Goal: Task Accomplishment & Management: Use online tool/utility

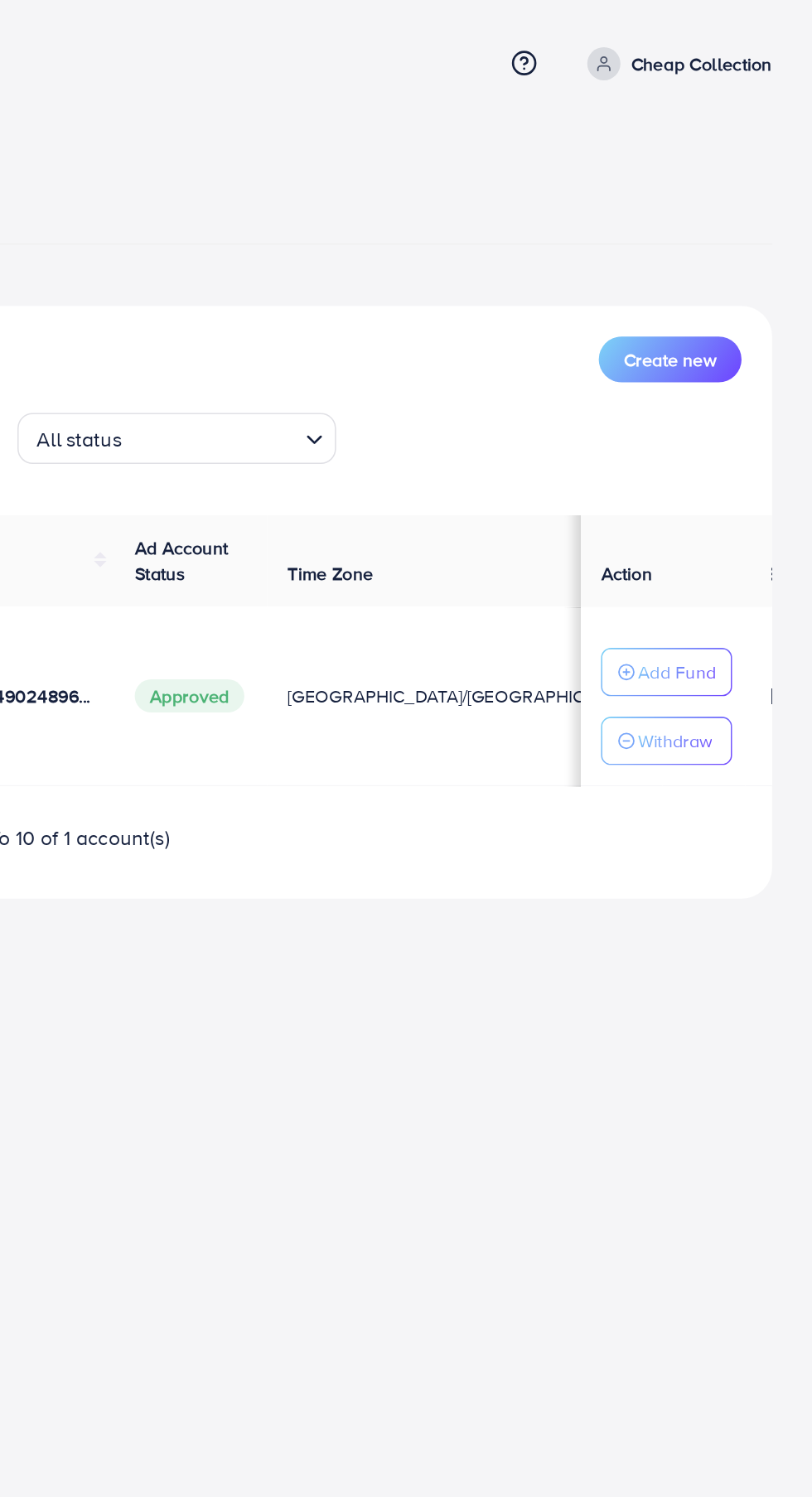
click at [718, 442] on p "Add Fund" at bounding box center [723, 436] width 51 height 20
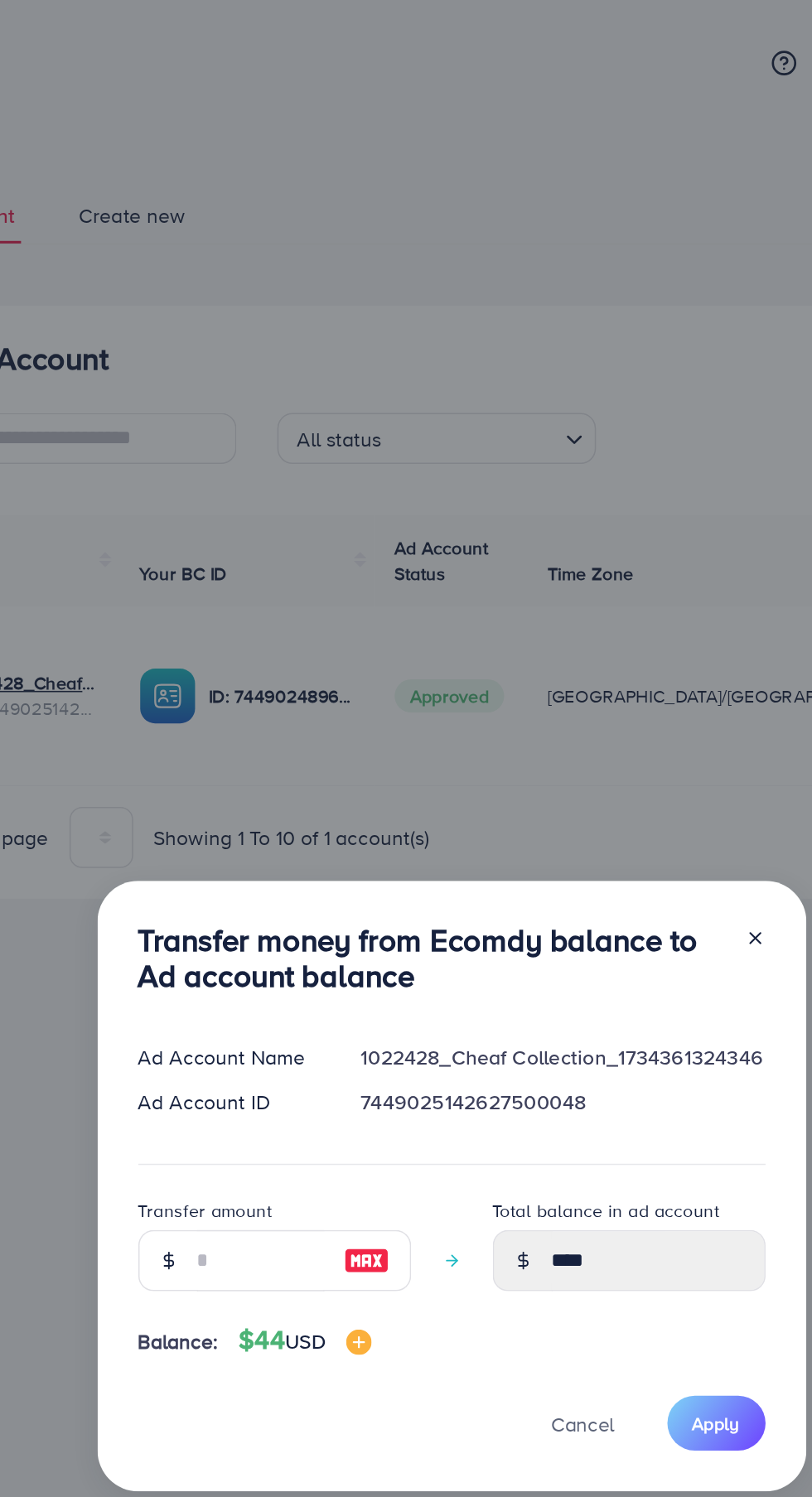
click at [444, 135] on div "Transfer money from Ecomdy balance to Ad account balance Ad Account Name 102242…" at bounding box center [406, 748] width 812 height 1497
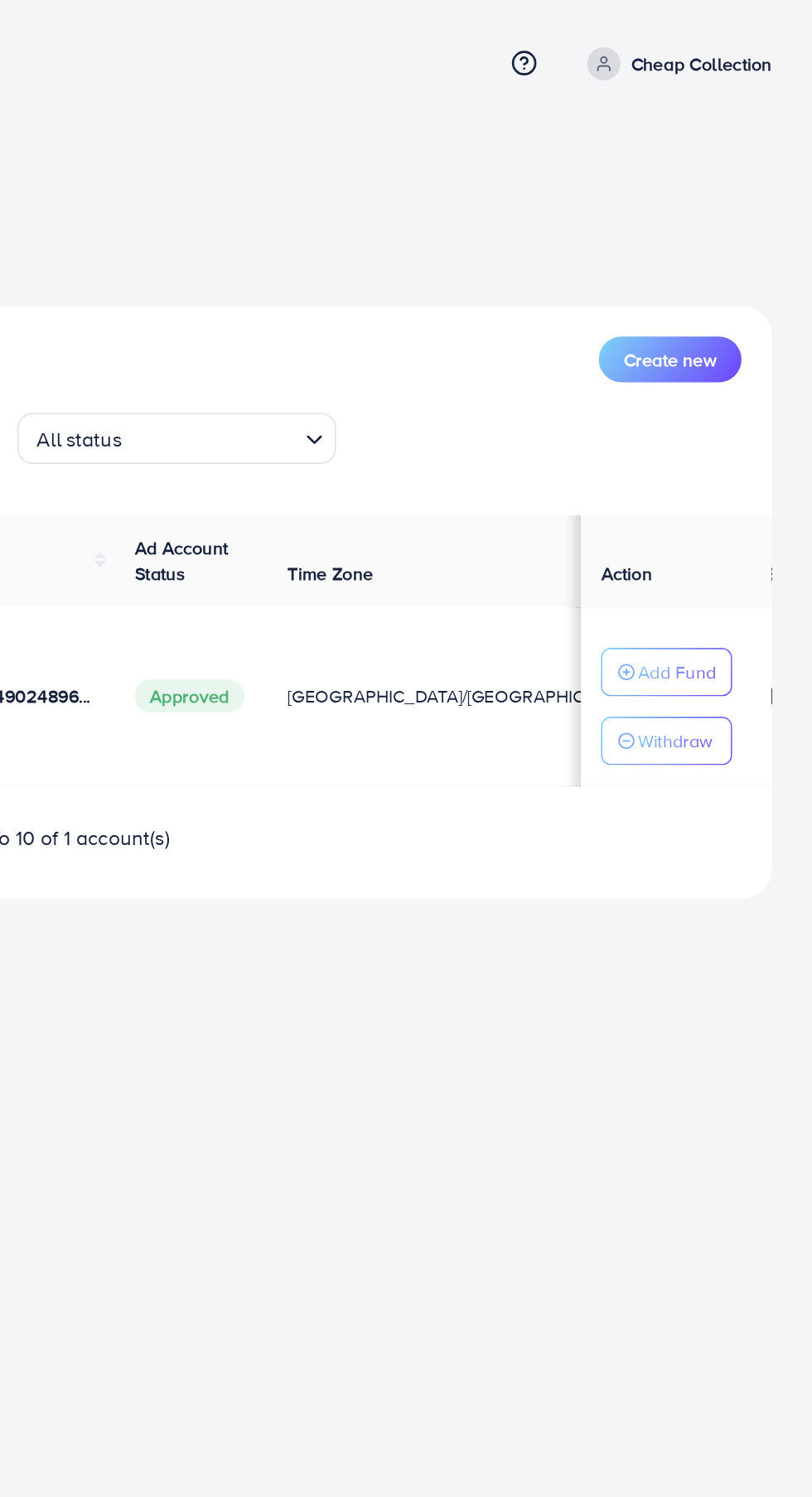
click at [725, 434] on p "Add Fund" at bounding box center [723, 436] width 51 height 20
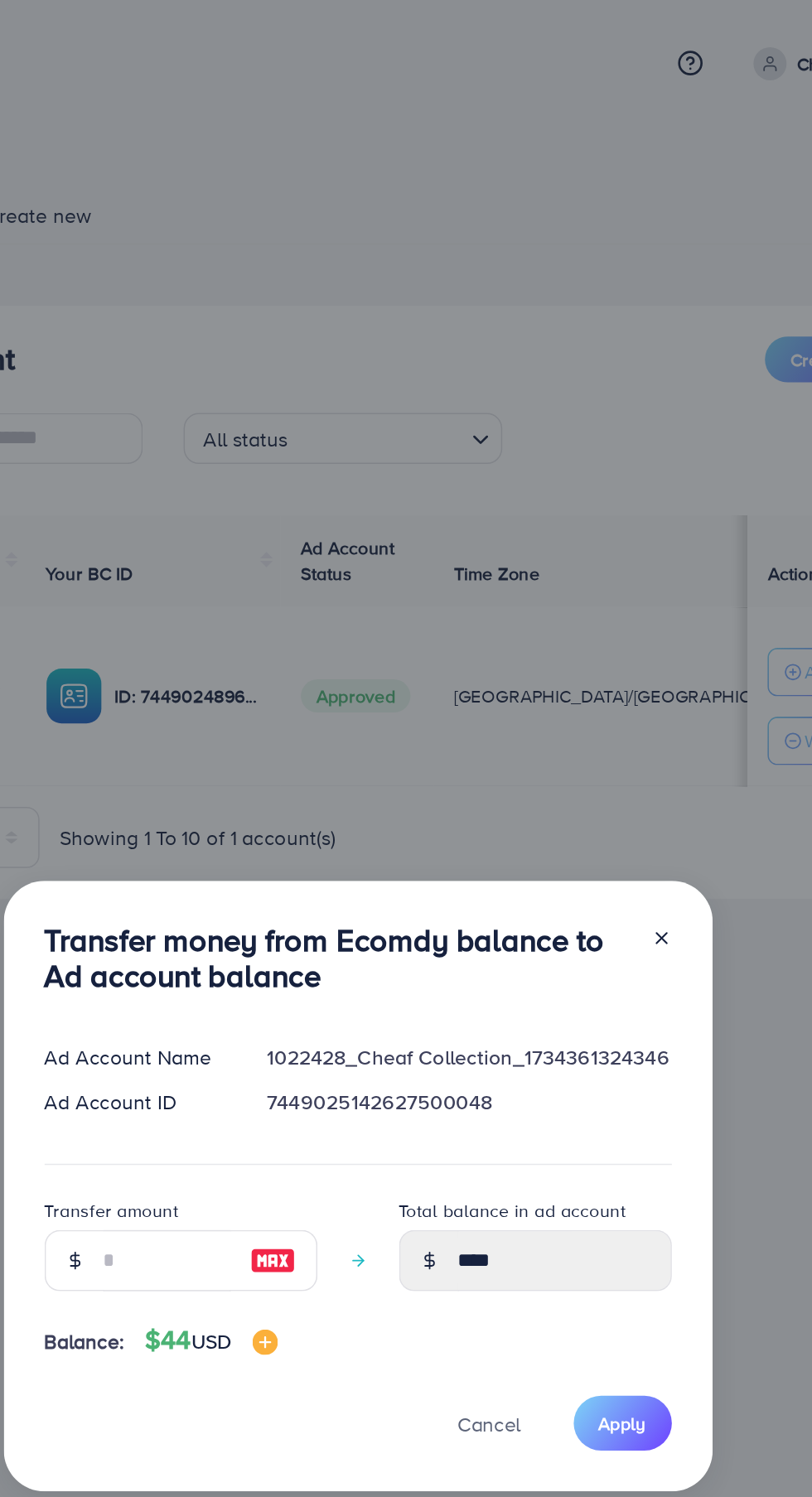
click at [602, 610] on line at bounding box center [605, 609] width 7 height 7
